Goal: Transaction & Acquisition: Purchase product/service

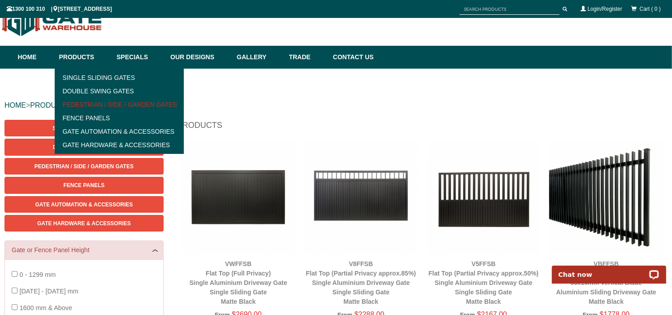
click at [98, 108] on link "Pedestrian / Side / Garden Gates" at bounding box center [119, 104] width 124 height 13
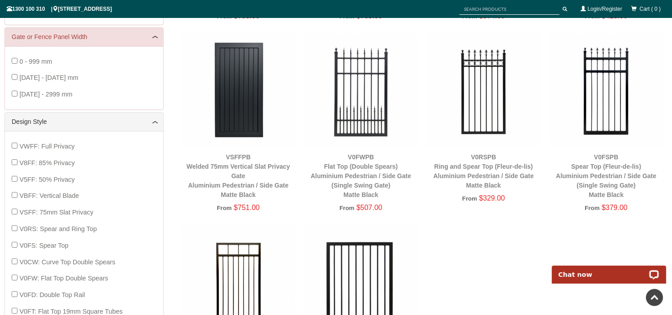
scroll to position [295, 0]
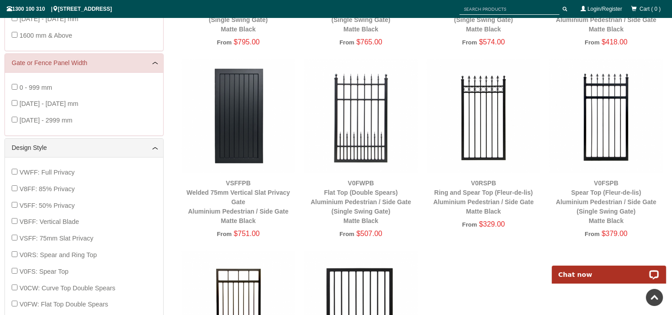
click at [472, 134] on img at bounding box center [484, 116] width 114 height 114
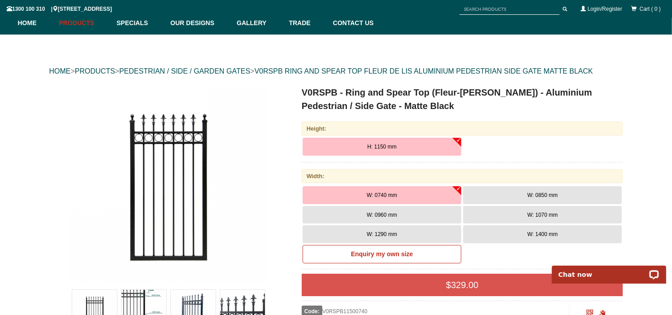
click at [501, 200] on button "W: 0850 mm" at bounding box center [542, 195] width 159 height 18
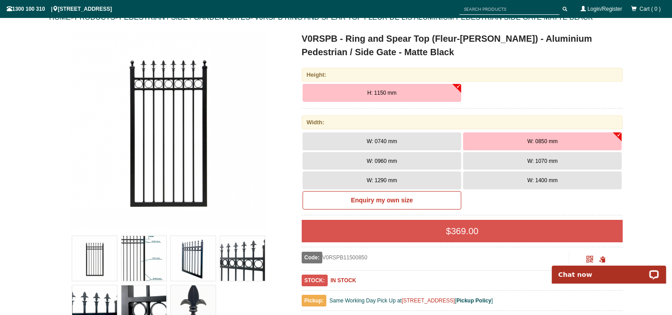
scroll to position [110, 0]
click at [154, 257] on img at bounding box center [143, 258] width 45 height 45
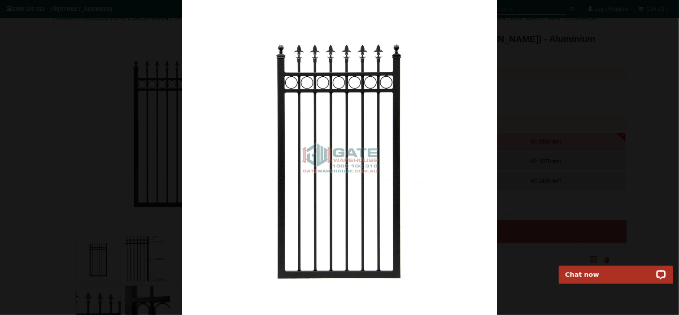
click at [102, 134] on div at bounding box center [339, 157] width 679 height 315
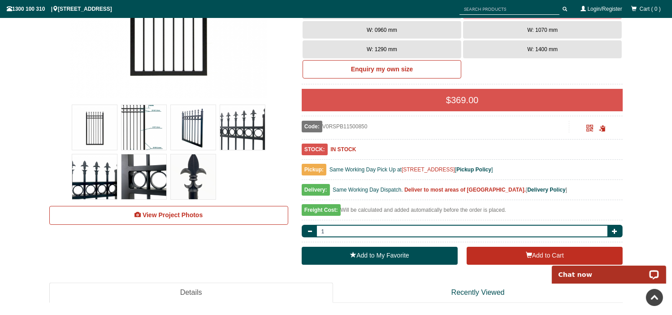
scroll to position [242, 0]
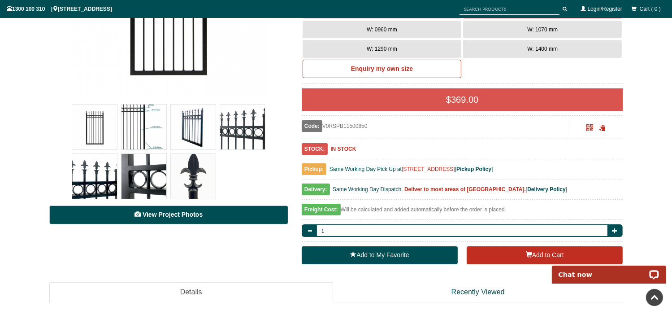
click at [160, 219] on link "View Project Photos" at bounding box center [168, 214] width 239 height 19
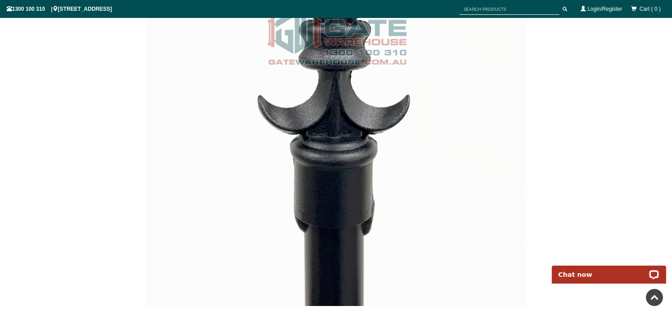
scroll to position [3819, 0]
click at [160, 219] on img at bounding box center [336, 37] width 381 height 537
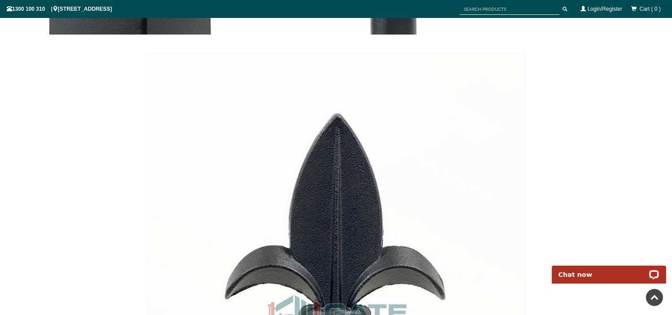
scroll to position [3536, 0]
